Goal: Information Seeking & Learning: Learn about a topic

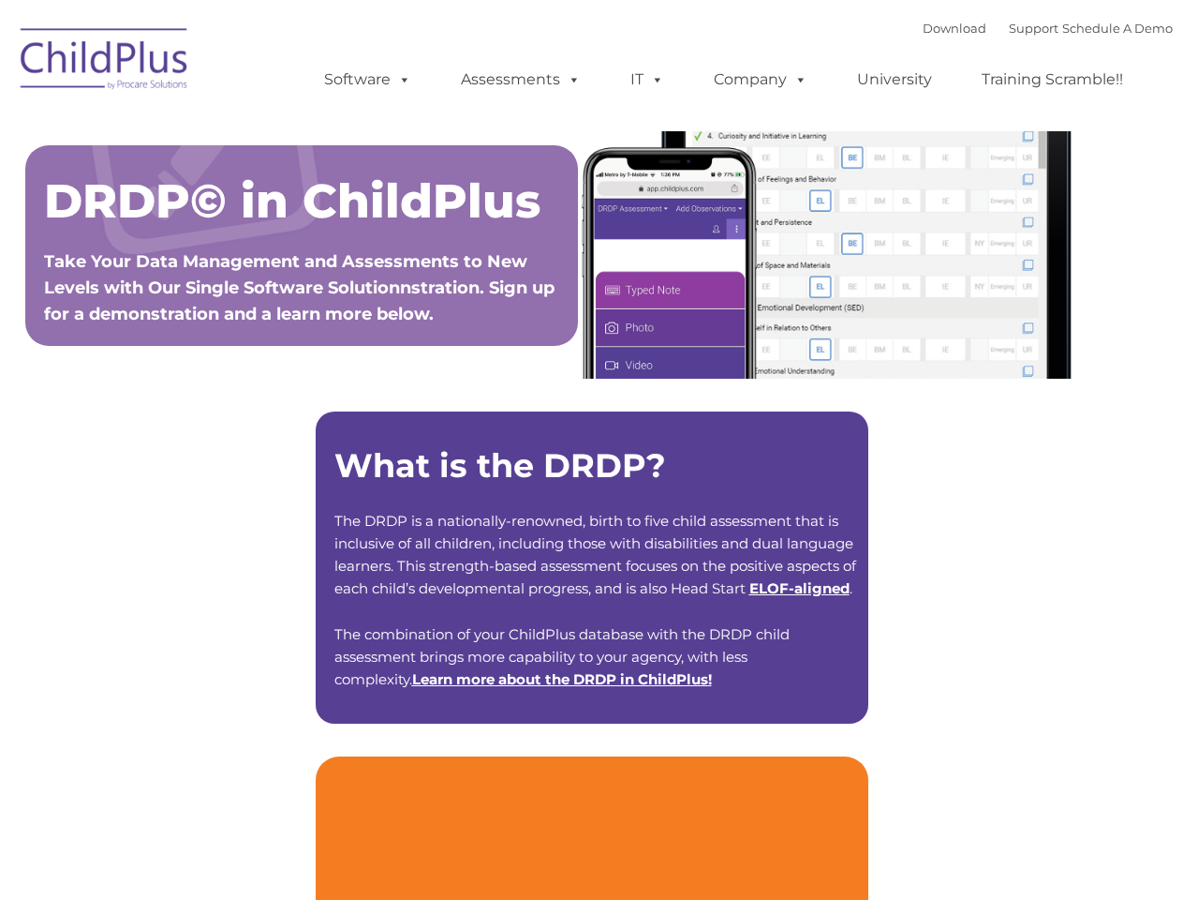
type input ""
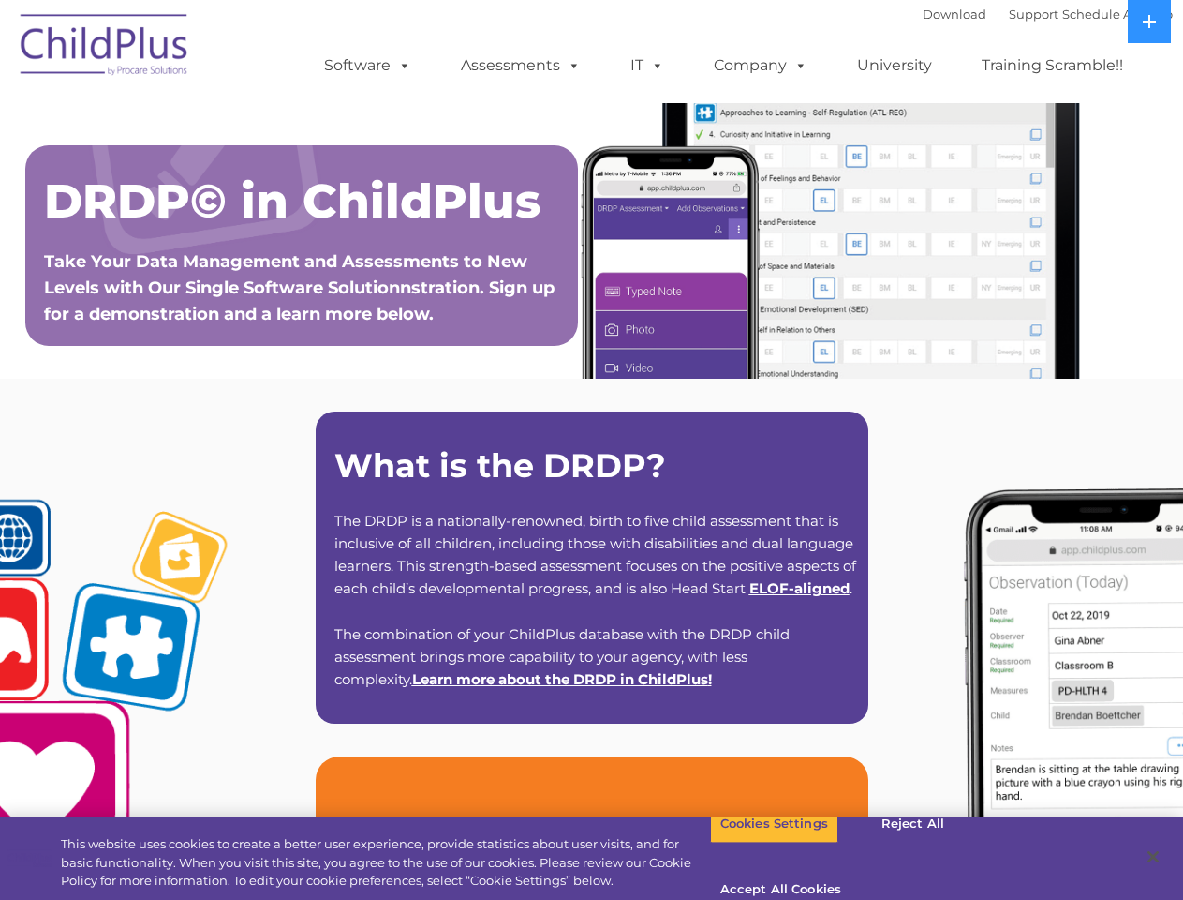
click at [591, 450] on strong "What is the DRDP?" at bounding box center [501, 465] width 332 height 40
click at [401, 65] on span at bounding box center [401, 65] width 21 height 18
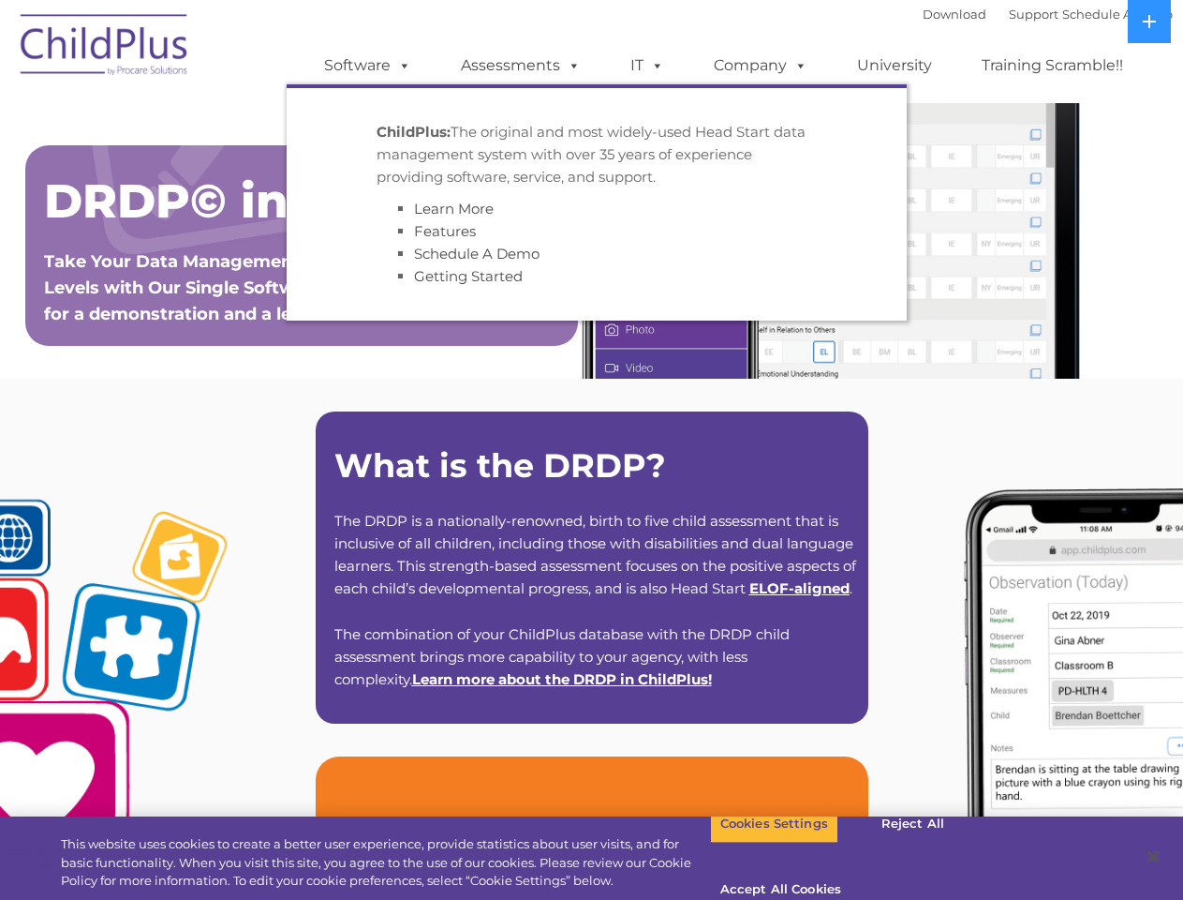
click at [571, 65] on span at bounding box center [570, 65] width 21 height 18
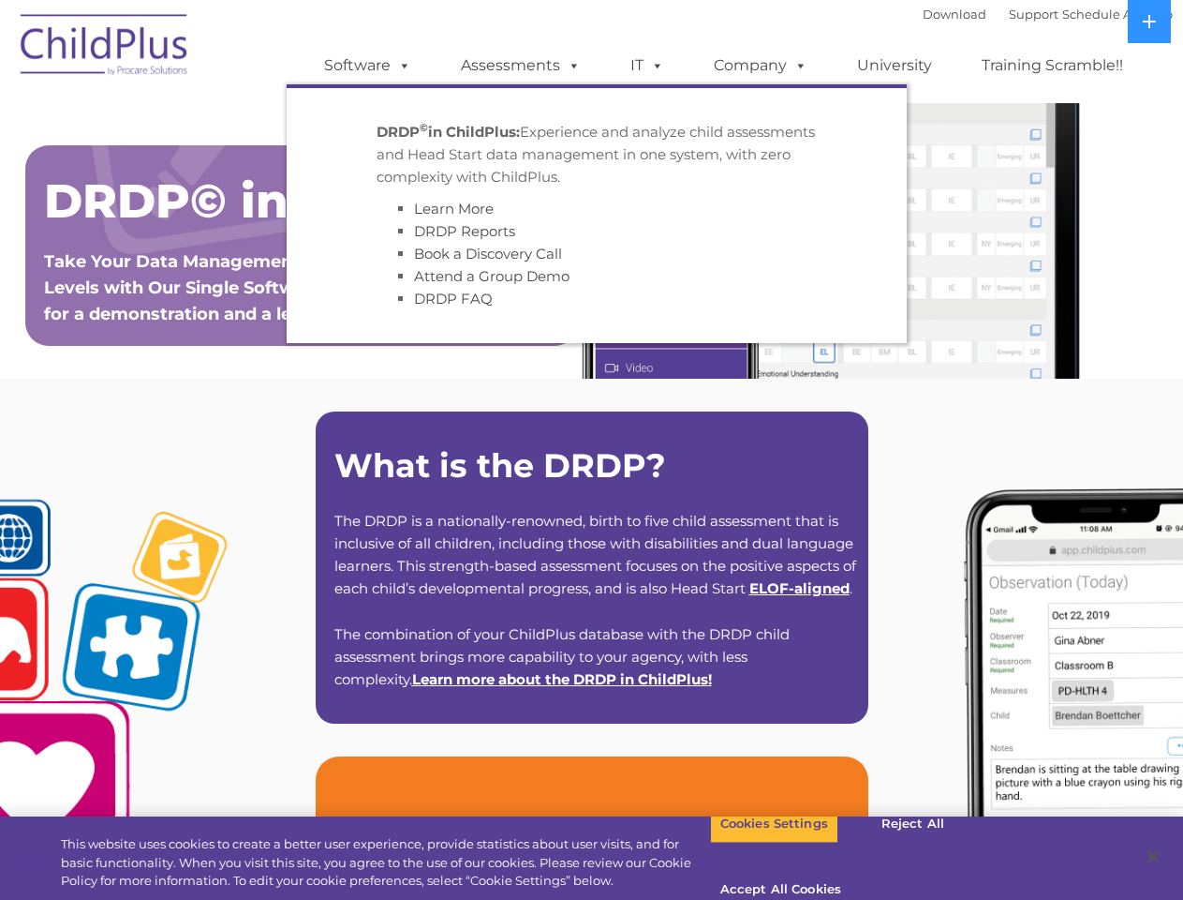
click at [647, 66] on span at bounding box center [654, 65] width 21 height 18
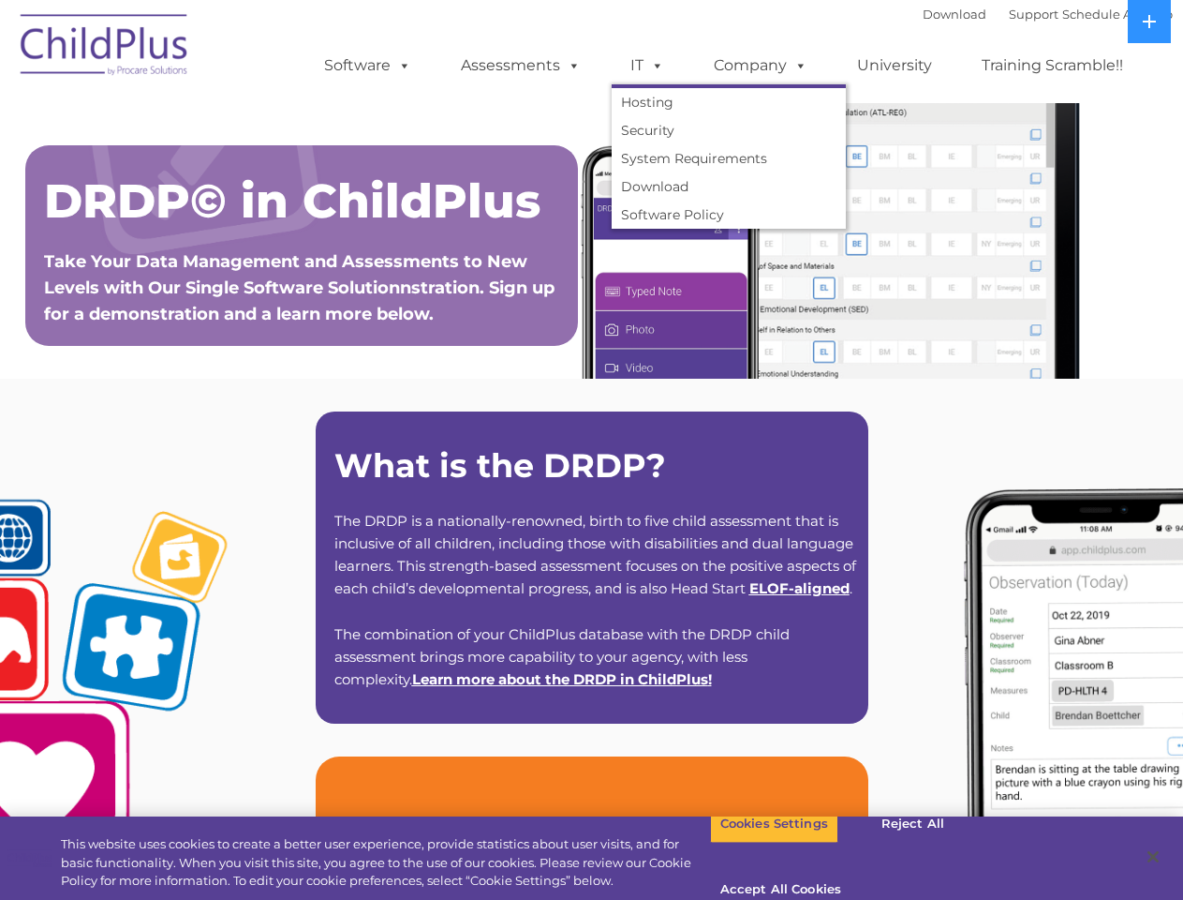
click at [654, 65] on span at bounding box center [654, 65] width 21 height 18
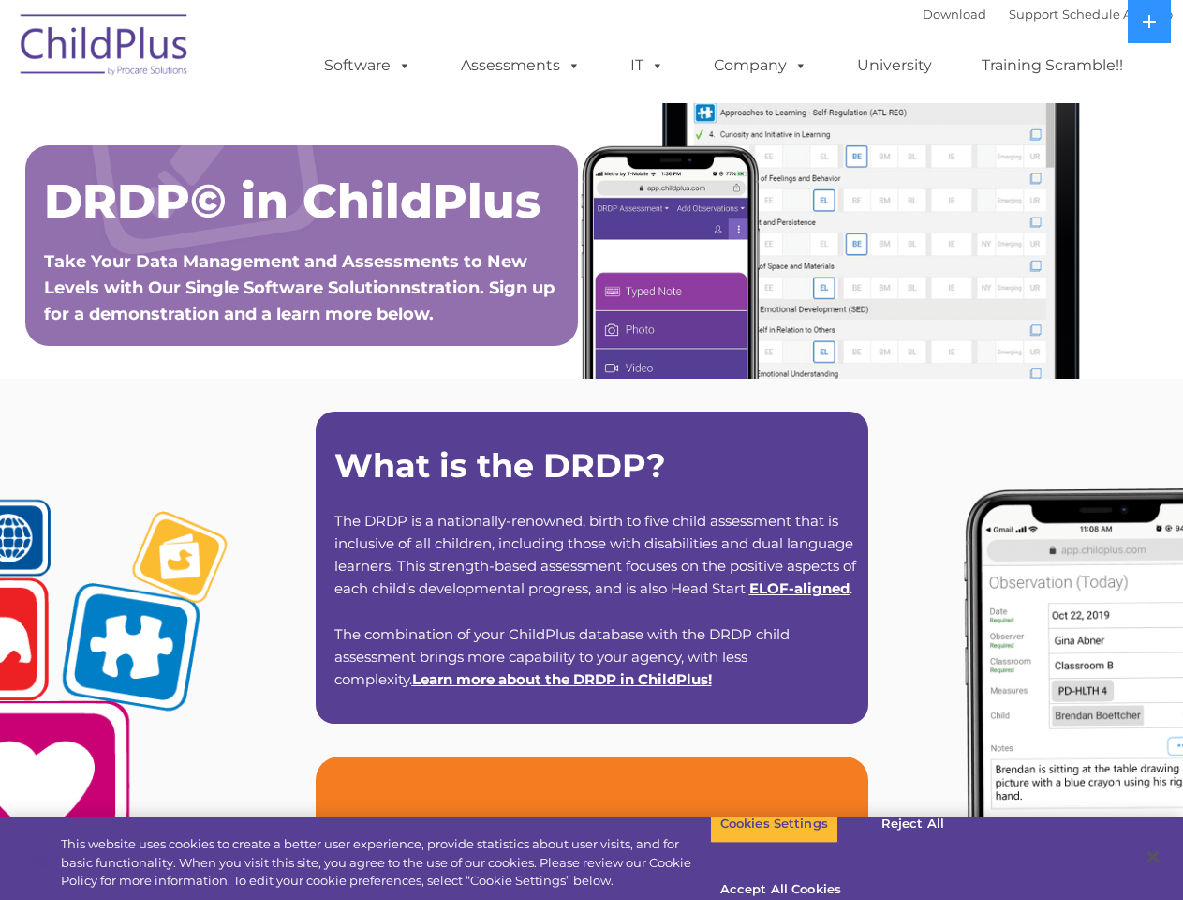
click at [760, 66] on link "Company" at bounding box center [760, 65] width 131 height 37
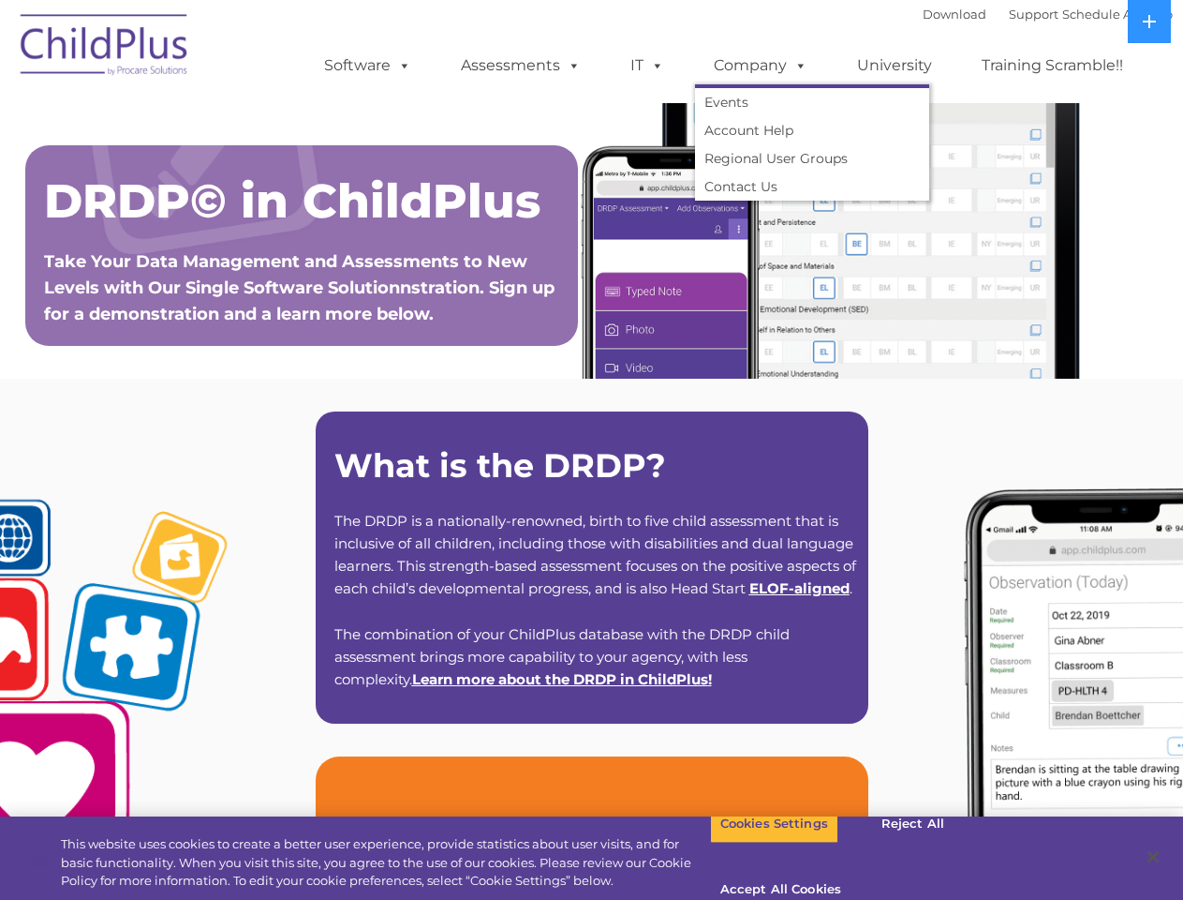
click at [796, 65] on span at bounding box center [797, 65] width 21 height 18
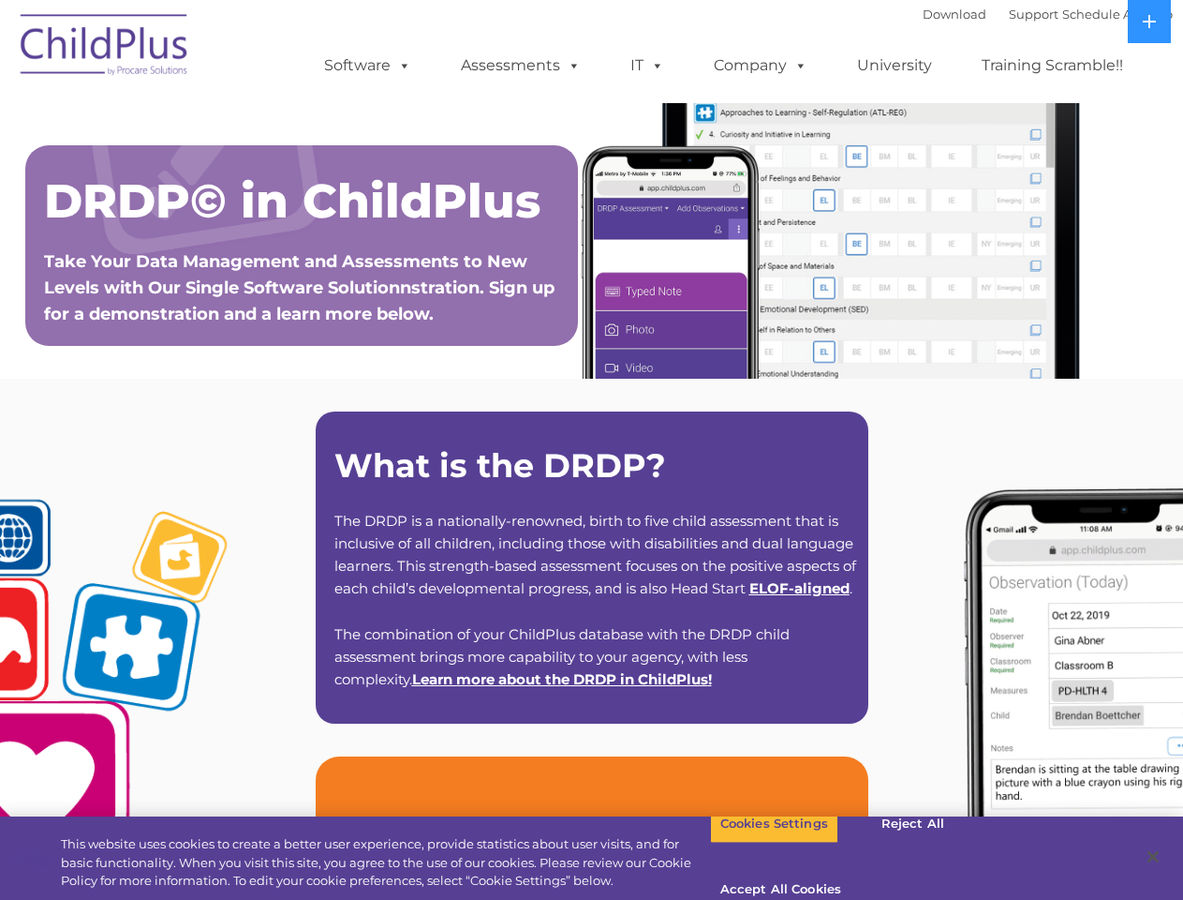
click at [1150, 22] on icon at bounding box center [1149, 21] width 13 height 13
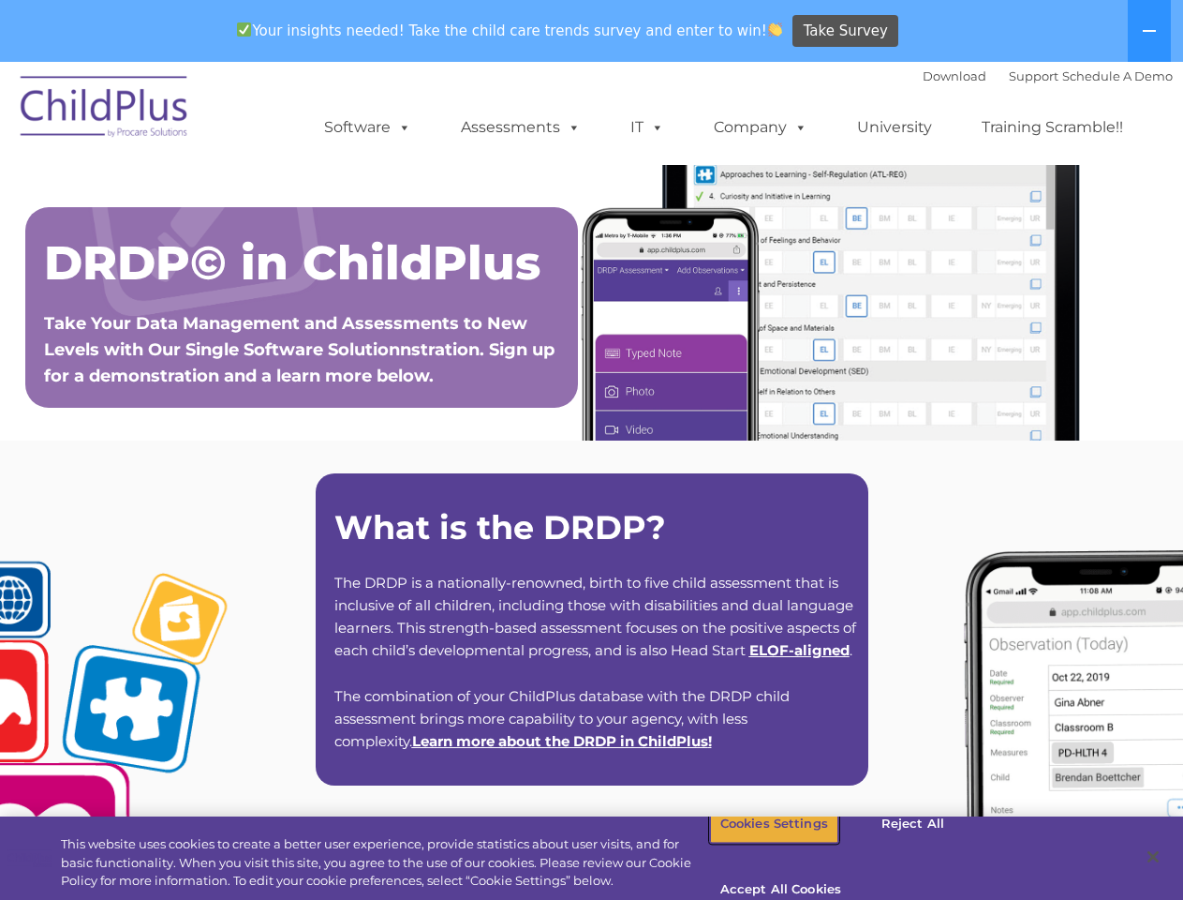
click at [760, 843] on button "Cookies Settings" at bounding box center [774, 823] width 128 height 39
